Goal: Understand process/instructions

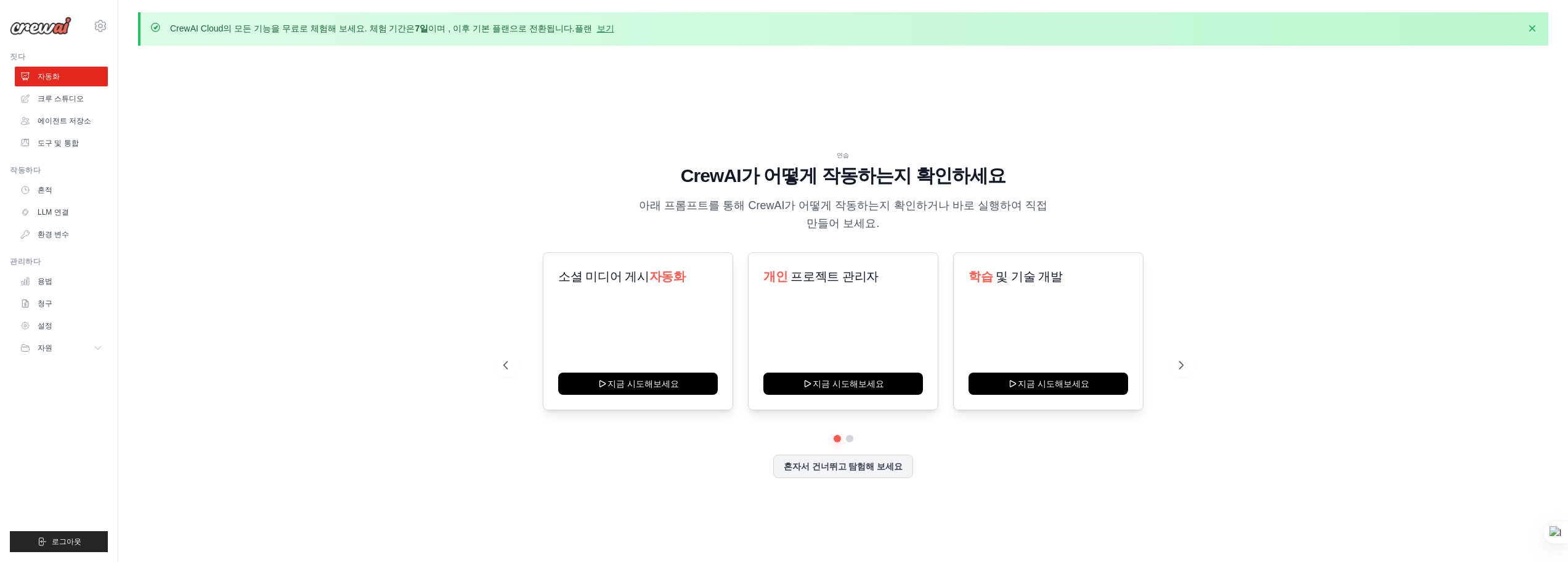
click at [1287, 213] on div "연습 CrewAI가 어떻게 작동하는지 확인하세요 아래 프롬프트를 통해 CrewAI가 어떻게 작동하는지 확인하거나 바로 실행하여 직접 만들어 보…" at bounding box center [843, 324] width 1411 height 536
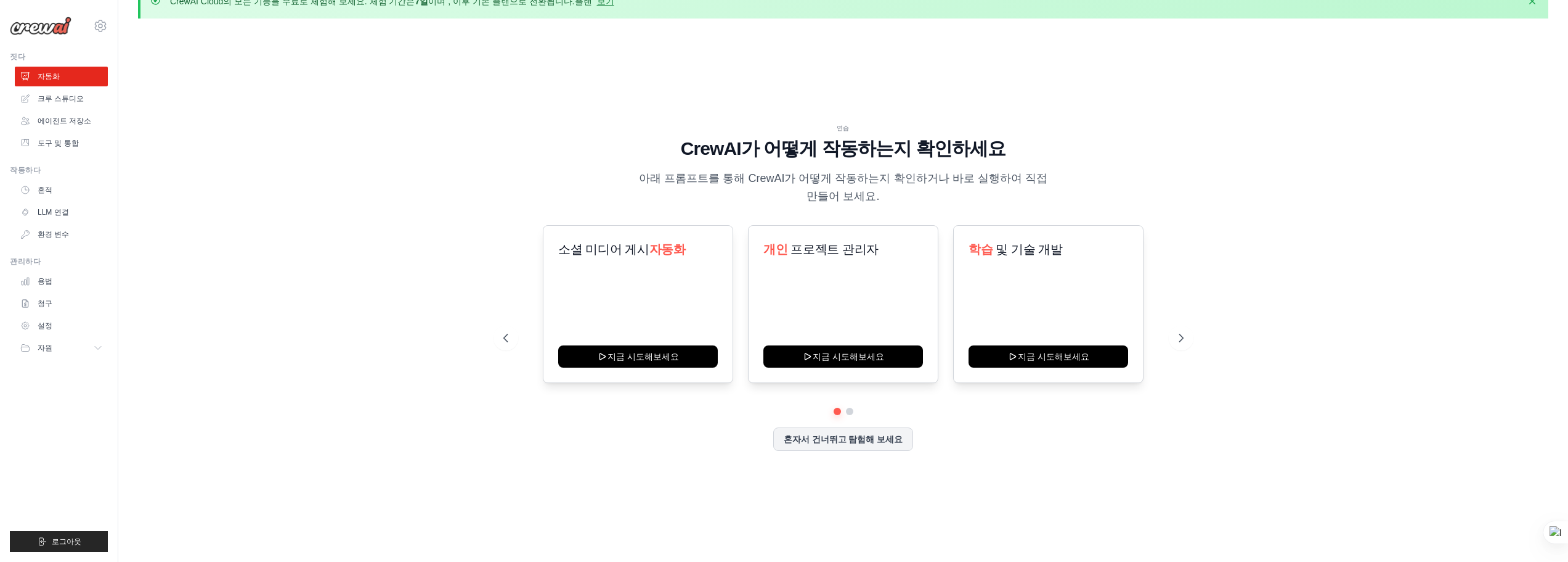
scroll to position [42, 0]
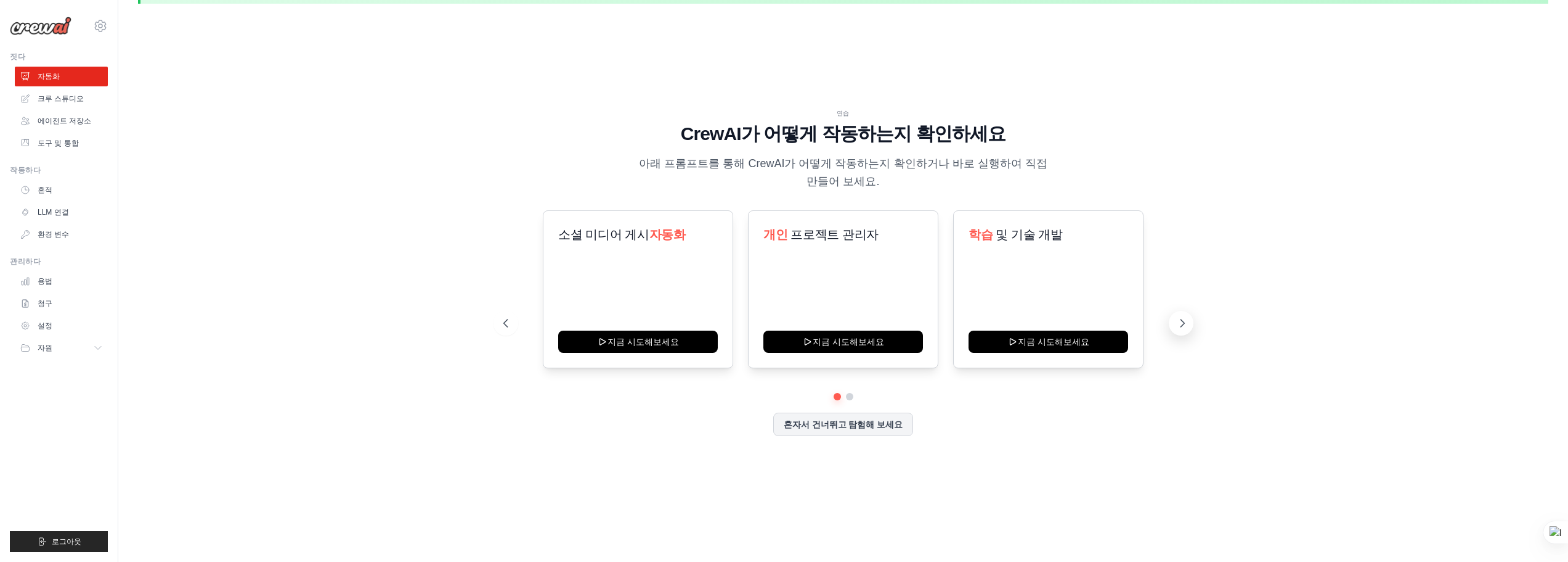
click at [1172, 326] on button at bounding box center [1181, 323] width 25 height 25
click at [510, 321] on icon at bounding box center [504, 323] width 13 height 13
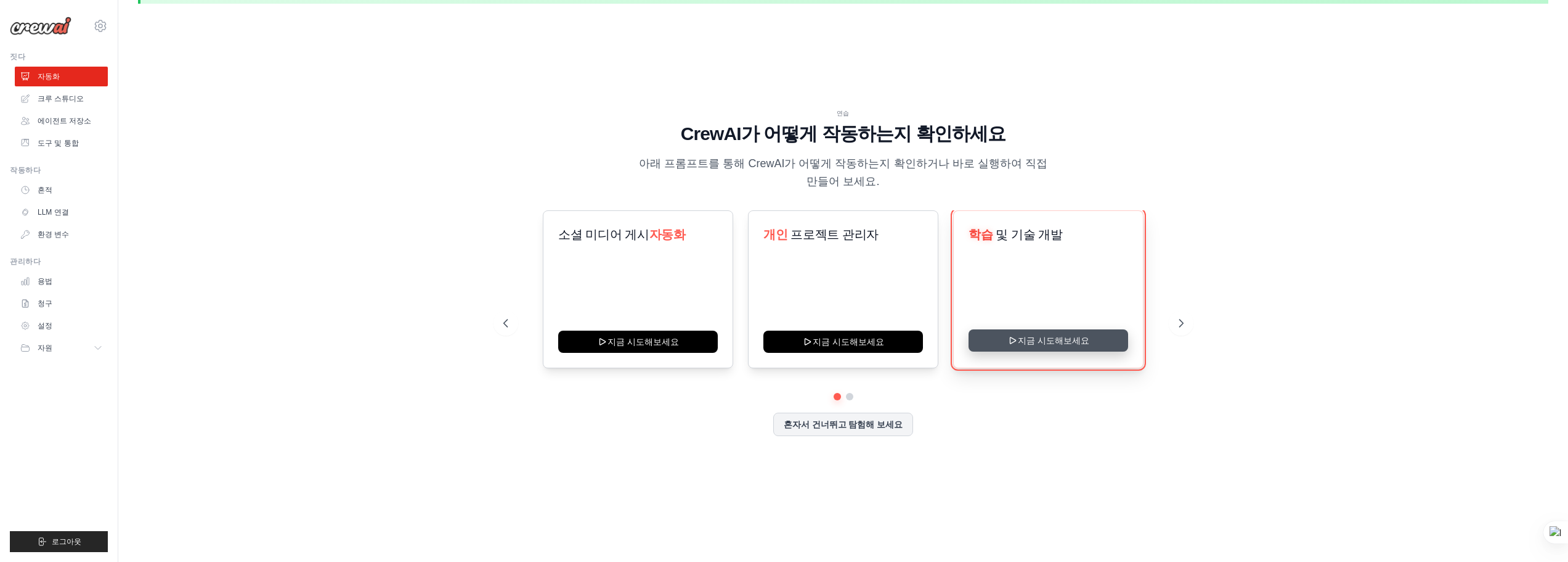
click at [1073, 342] on button "지금 시도해보세요" at bounding box center [1048, 340] width 160 height 23
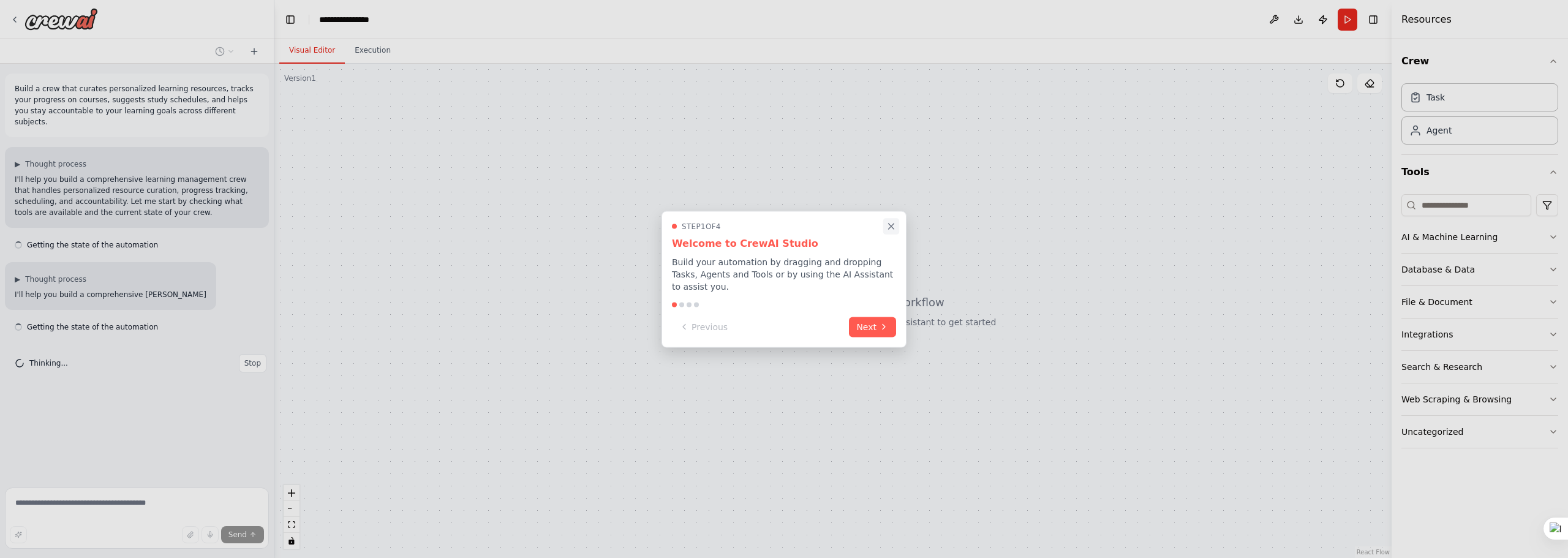
click at [890, 225] on icon "Close walkthrough" at bounding box center [892, 226] width 6 height 6
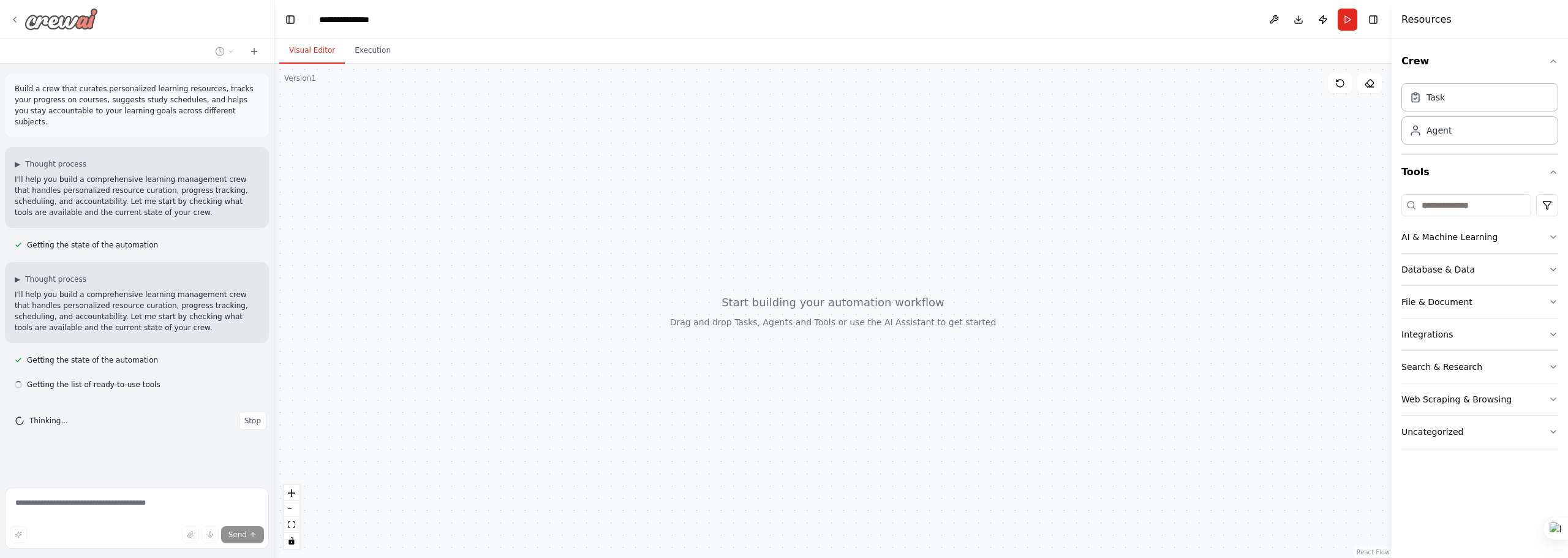
click at [87, 27] on img at bounding box center [60, 19] width 73 height 22
